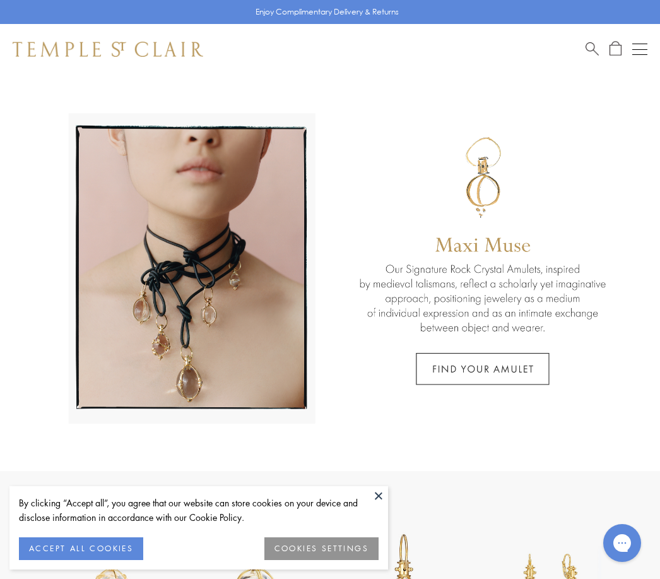
scroll to position [18, 0]
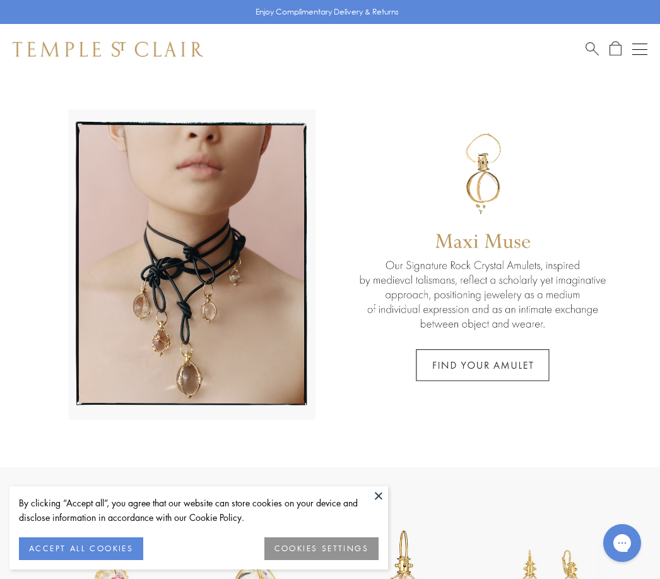
click at [643, 39] on div "Shop Shop Categories Amulets Pendants & Charms Lockets Chains & Leather Cords E…" at bounding box center [330, 49] width 660 height 50
click at [634, 51] on button "Open navigation" at bounding box center [639, 49] width 15 height 15
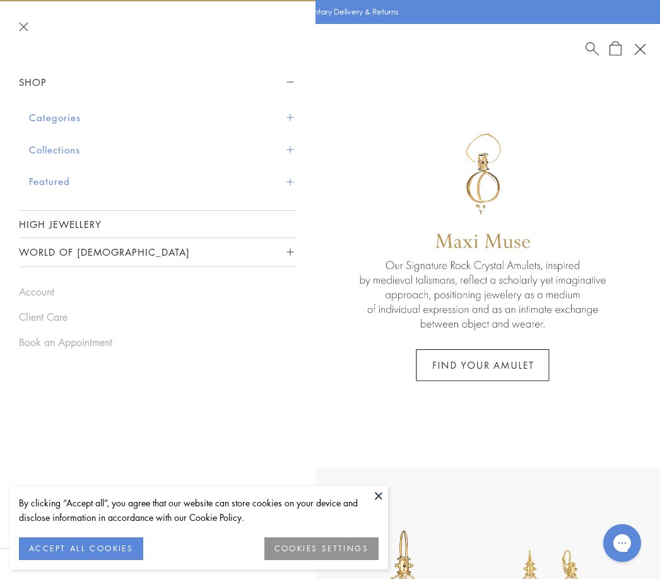
click at [260, 252] on button "World of [DEMOGRAPHIC_DATA]" at bounding box center [158, 252] width 278 height 28
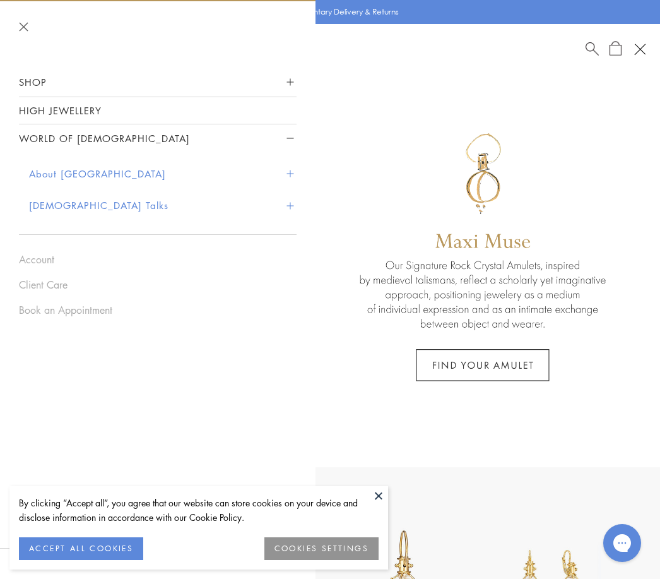
click at [40, 89] on button "Shop" at bounding box center [158, 82] width 278 height 28
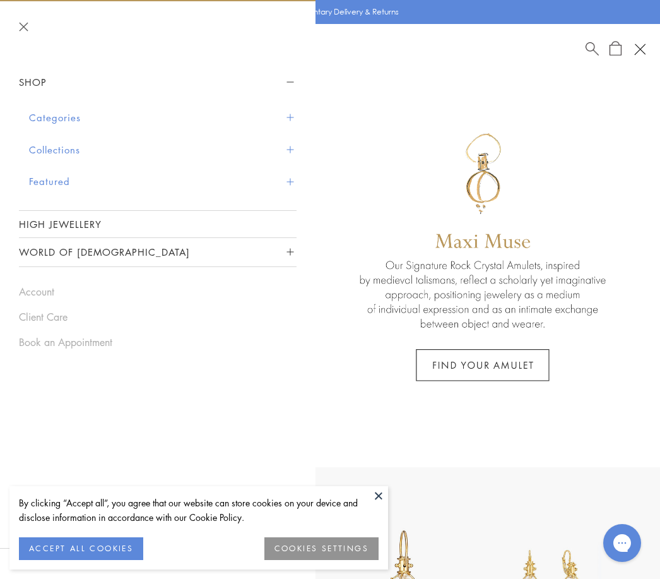
click at [67, 147] on button "Collections" at bounding box center [163, 150] width 268 height 32
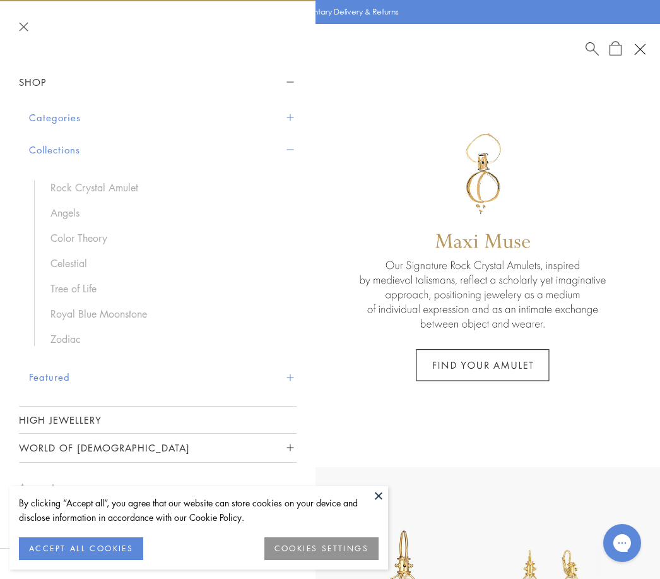
click at [76, 206] on link "Angels" at bounding box center [167, 213] width 234 height 14
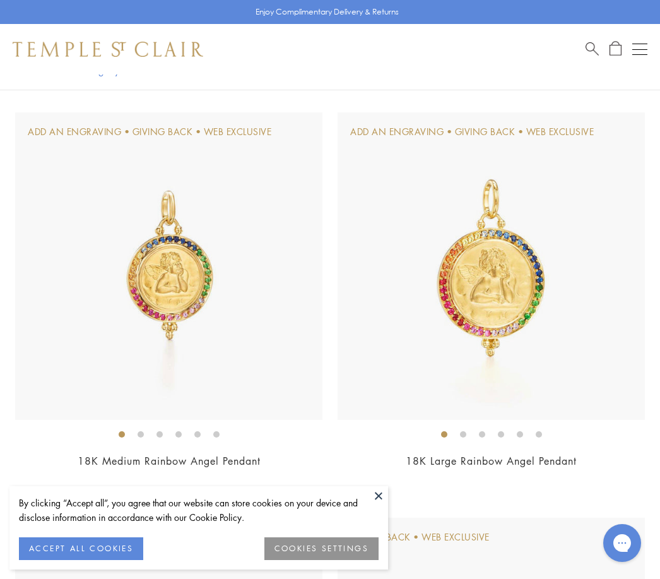
scroll to position [668, 0]
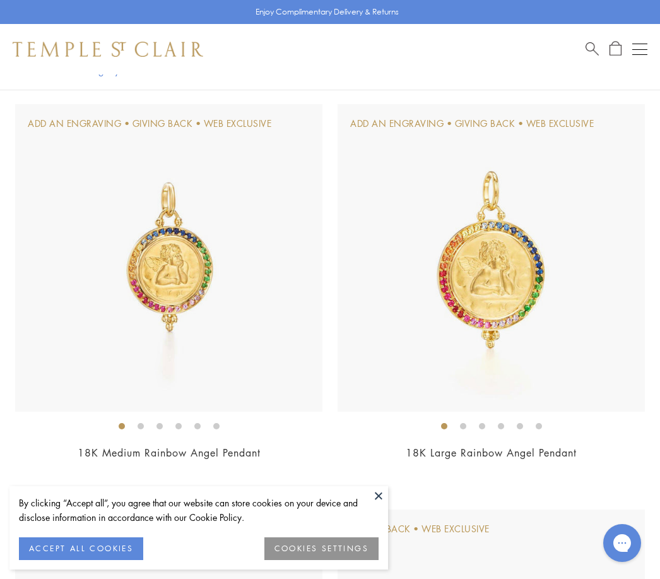
click at [379, 505] on button at bounding box center [378, 495] width 19 height 19
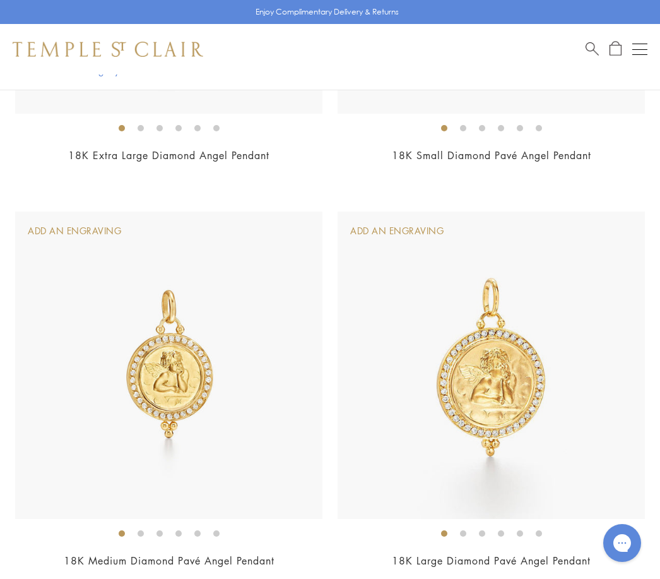
scroll to position [2992, 0]
click at [190, 510] on img at bounding box center [168, 363] width 307 height 307
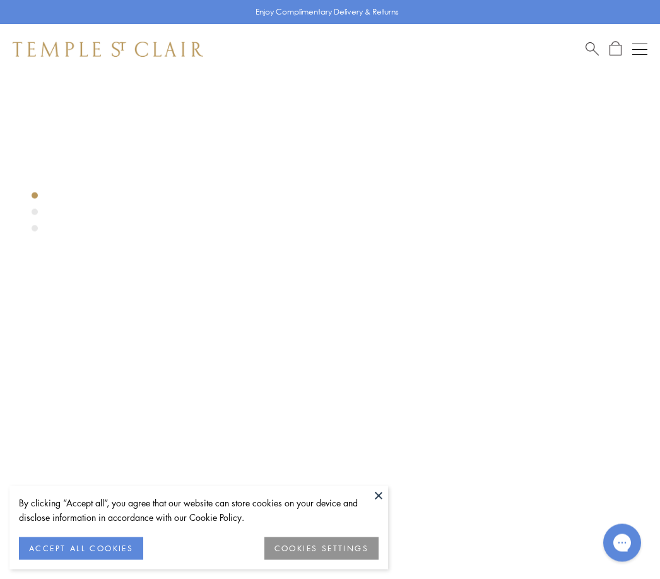
scroll to position [74, 0]
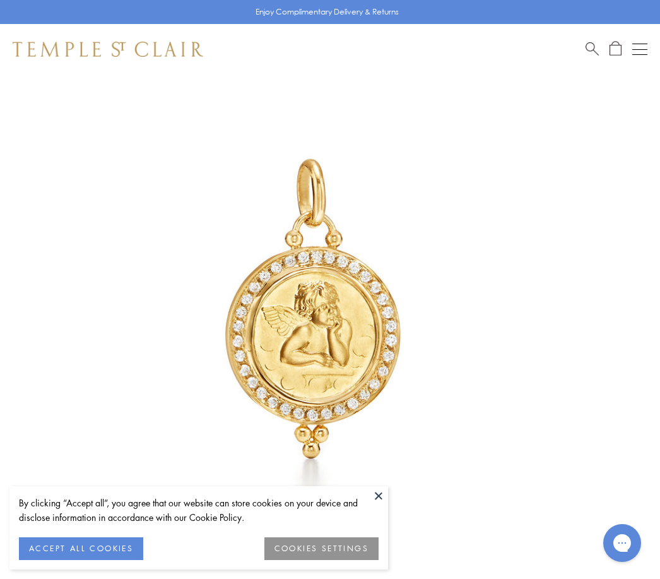
click at [382, 483] on img at bounding box center [311, 311] width 622 height 622
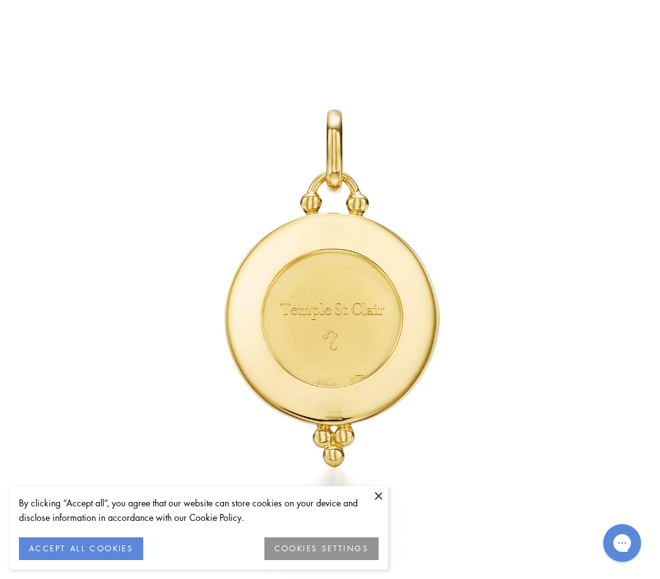
click at [375, 494] on button at bounding box center [378, 495] width 19 height 19
